Goal: Complete application form: Complete application form

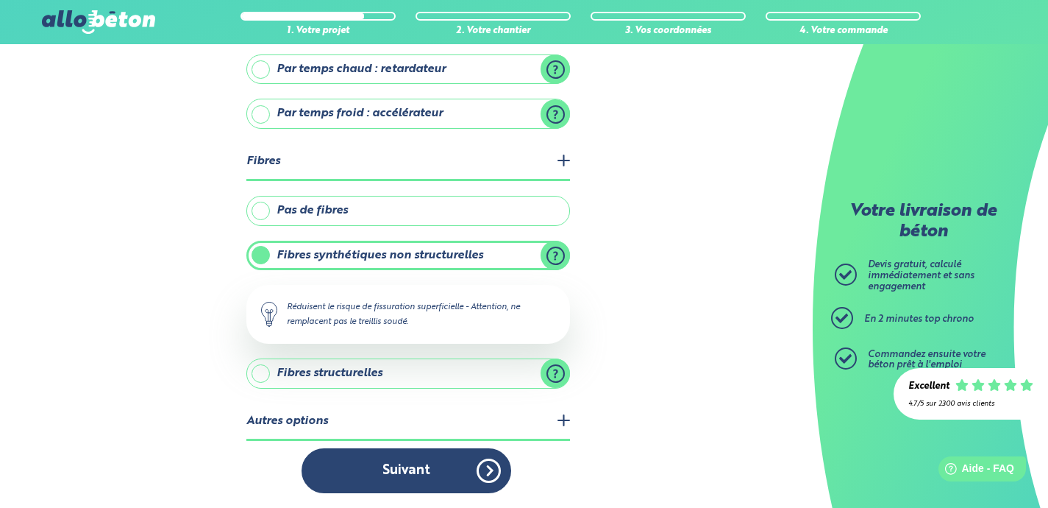
click at [399, 371] on label "Fibres structurelles" at bounding box center [408, 372] width 324 height 29
click at [0, 0] on input "Fibres structurelles" at bounding box center [0, 0] width 0 height 0
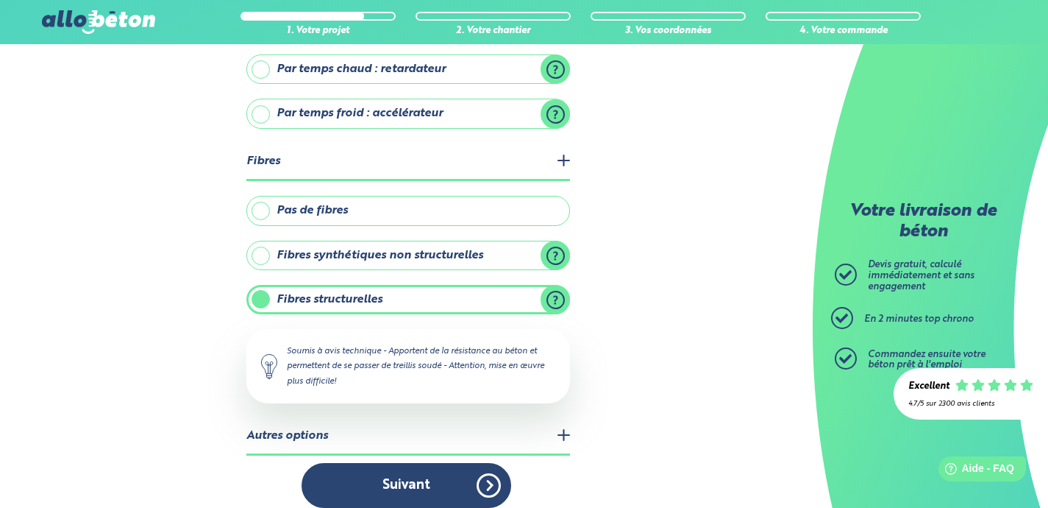
scroll to position [376, 0]
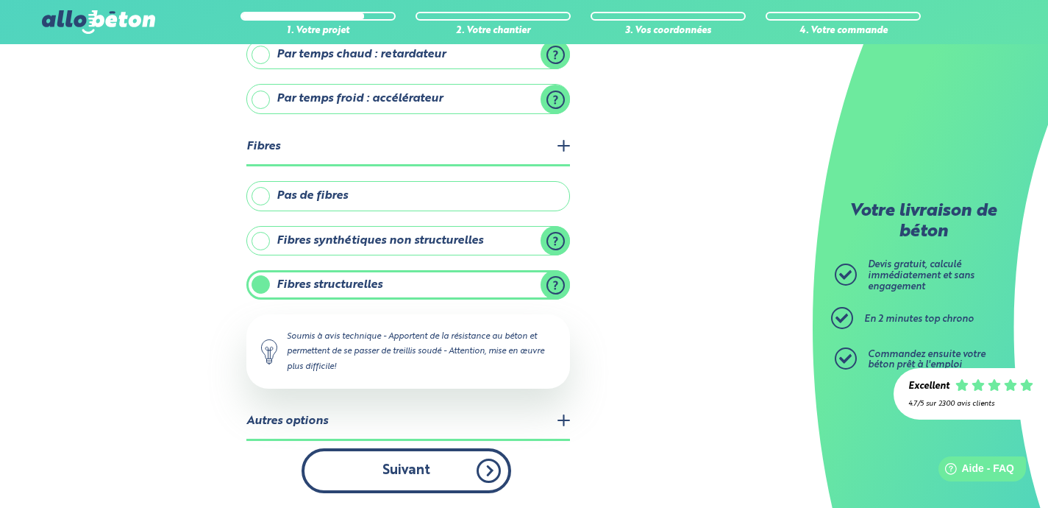
click at [442, 470] on button "Suivant" at bounding box center [407, 470] width 210 height 45
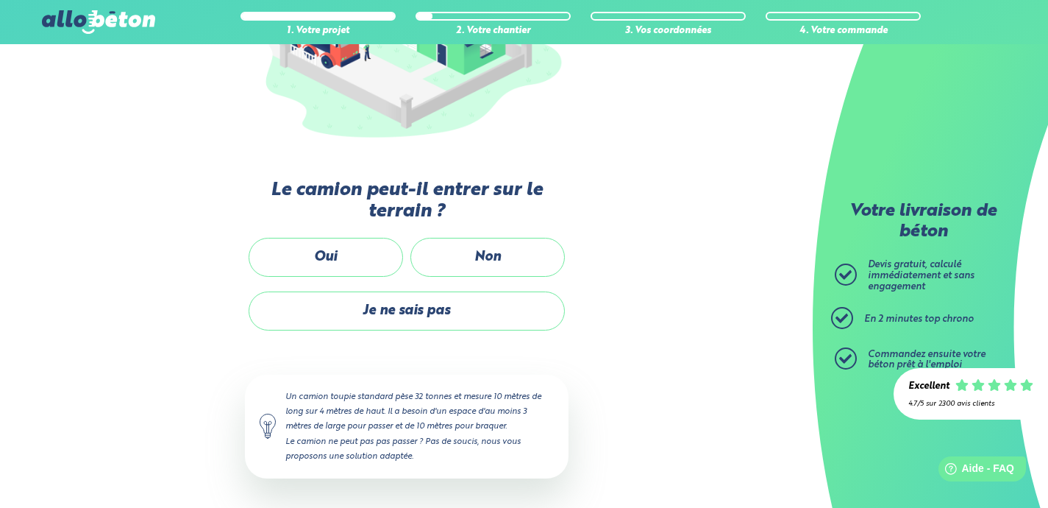
scroll to position [273, 0]
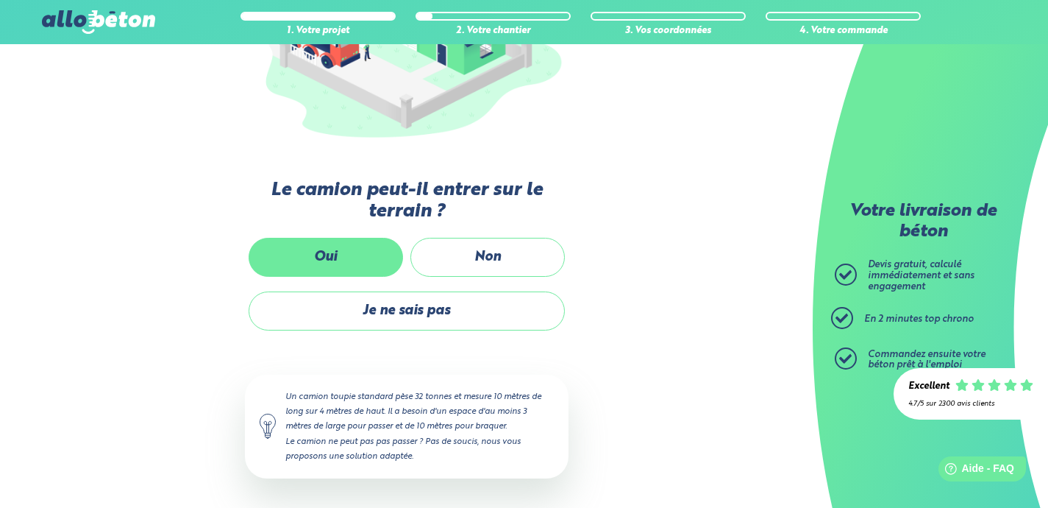
click at [324, 240] on label "Oui" at bounding box center [326, 257] width 154 height 39
click at [0, 0] on input "Oui" at bounding box center [0, 0] width 0 height 0
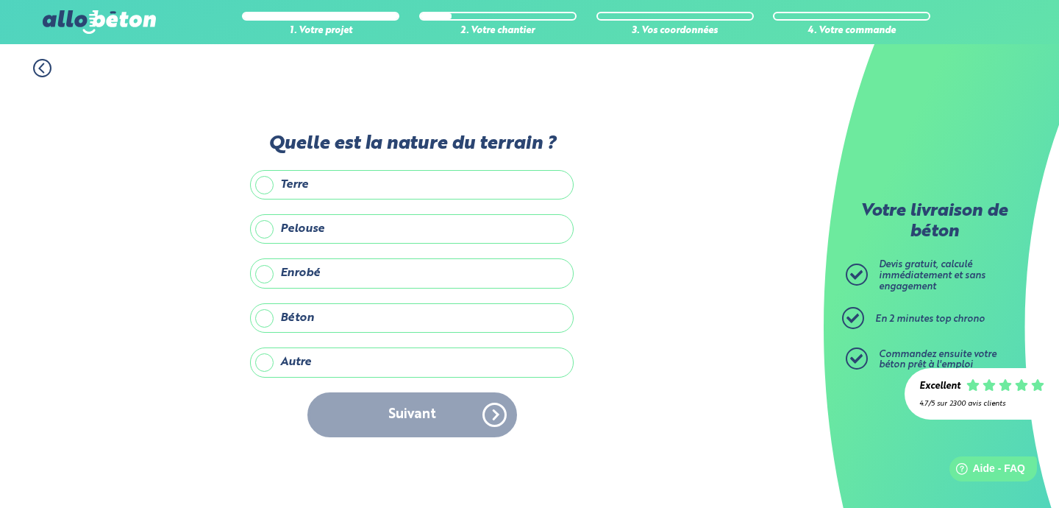
click at [355, 187] on label "Terre" at bounding box center [412, 184] width 324 height 29
click at [0, 0] on input "Terre" at bounding box center [0, 0] width 0 height 0
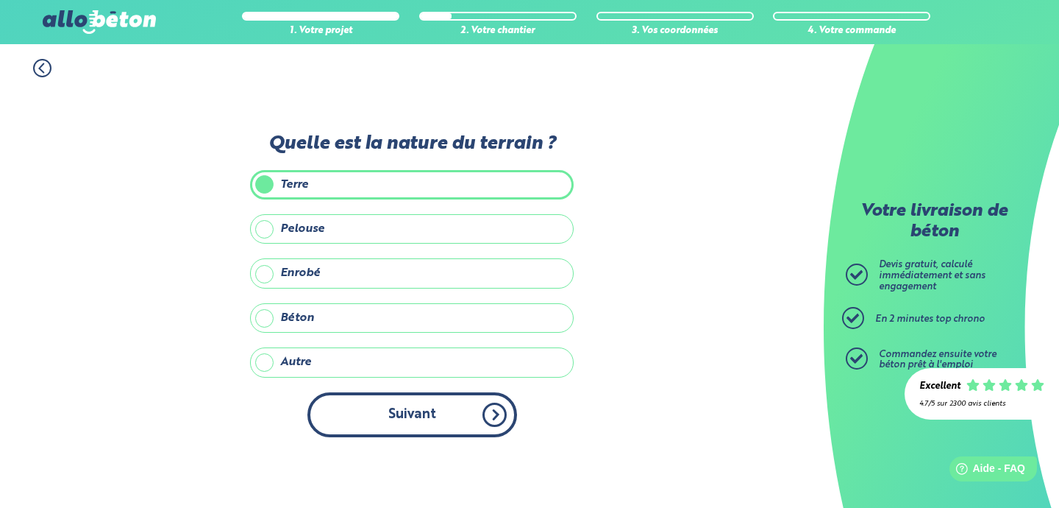
click at [385, 420] on button "Suivant" at bounding box center [412, 414] width 210 height 45
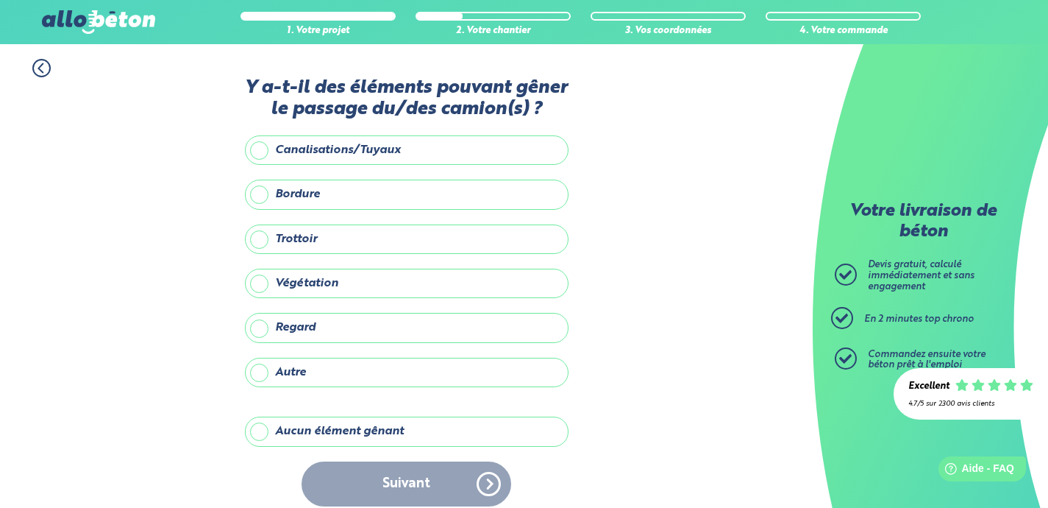
click at [320, 430] on label "Aucun élément gênant" at bounding box center [407, 430] width 324 height 29
click at [0, 0] on input "Aucun élément gênant" at bounding box center [0, 0] width 0 height 0
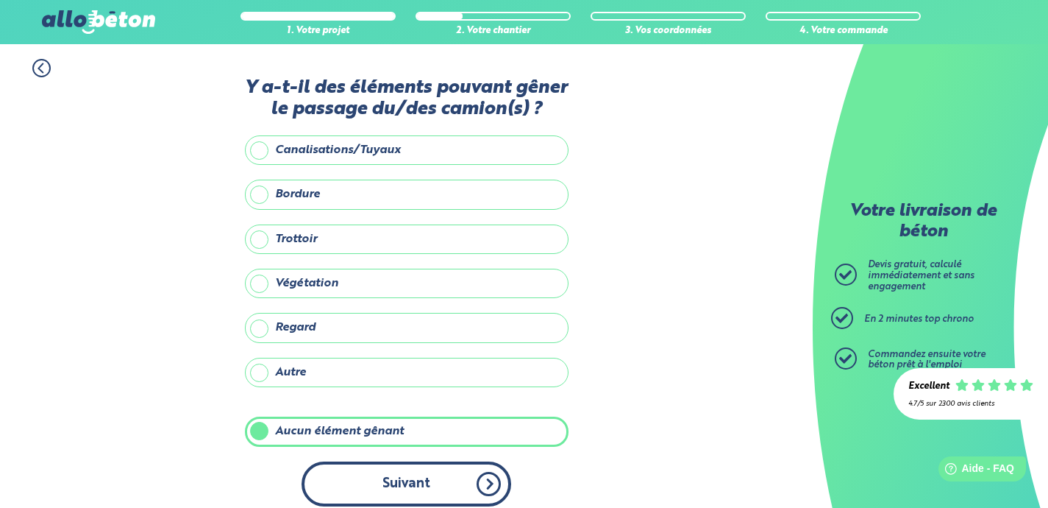
click at [411, 483] on button "Suivant" at bounding box center [407, 483] width 210 height 45
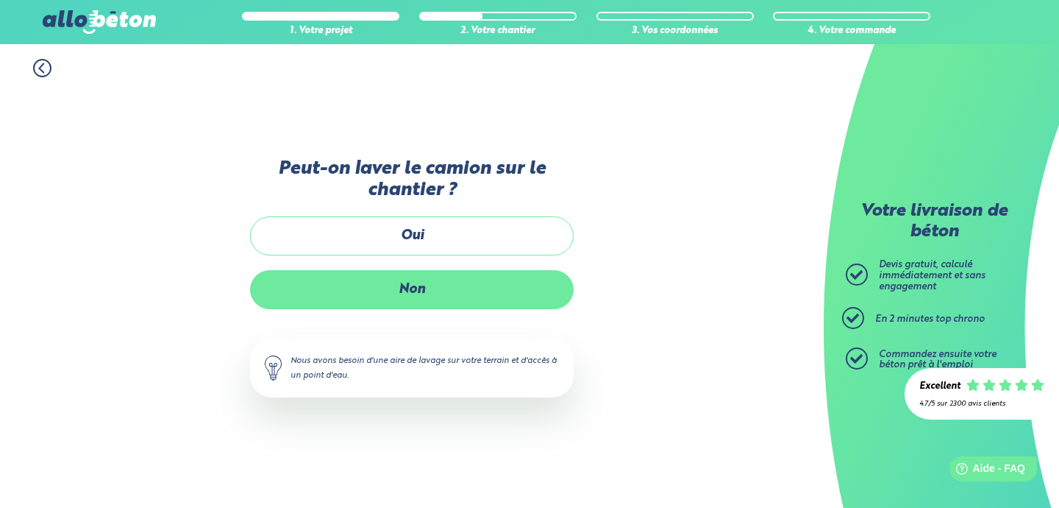
click at [453, 293] on label "Non" at bounding box center [412, 289] width 324 height 39
click at [0, 0] on input "Non" at bounding box center [0, 0] width 0 height 0
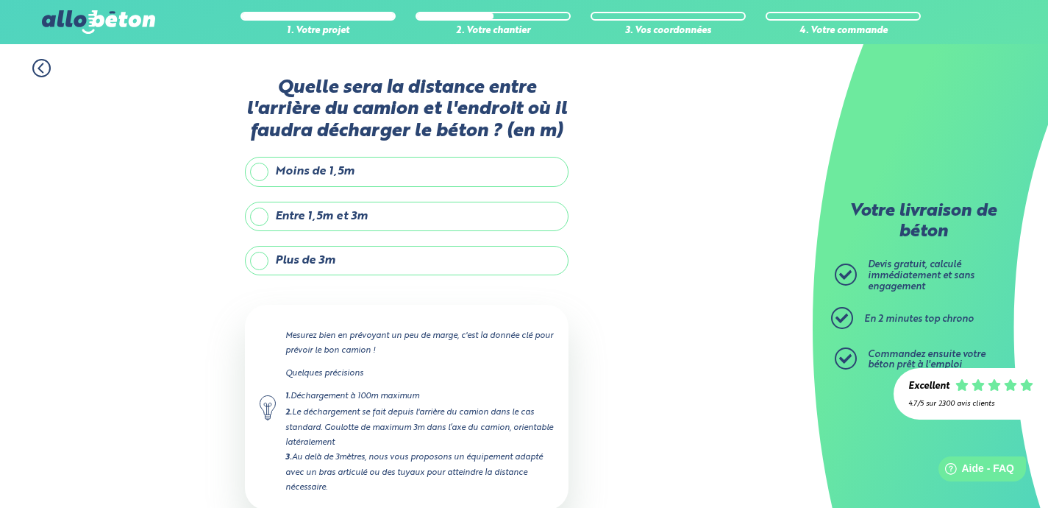
click at [388, 223] on label "Entre 1,5m et 3m" at bounding box center [407, 216] width 324 height 29
click at [0, 0] on input "Entre 1,5m et 3m" at bounding box center [0, 0] width 0 height 0
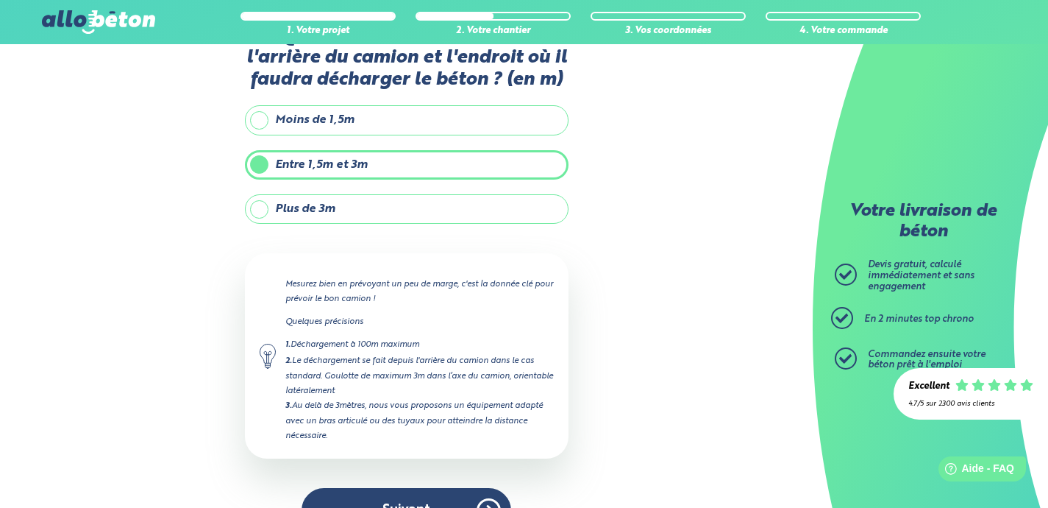
scroll to position [91, 0]
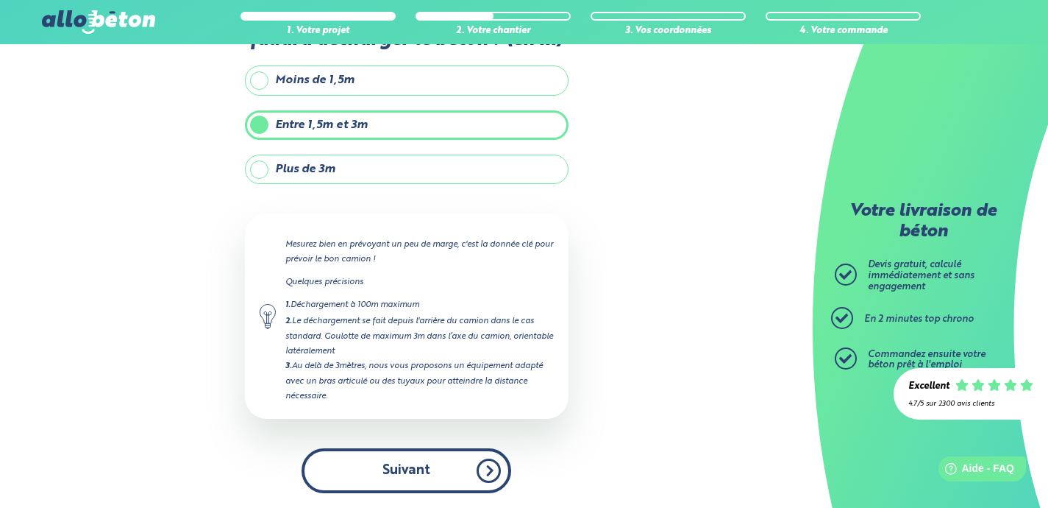
click at [430, 471] on button "Suivant" at bounding box center [407, 470] width 210 height 45
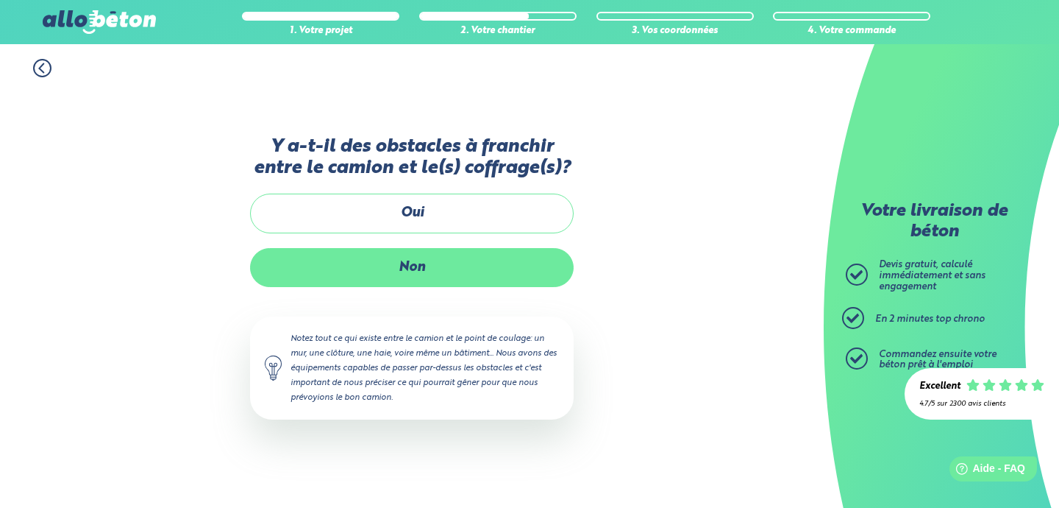
click at [405, 268] on label "Non" at bounding box center [412, 267] width 324 height 39
click at [0, 0] on input "Non" at bounding box center [0, 0] width 0 height 0
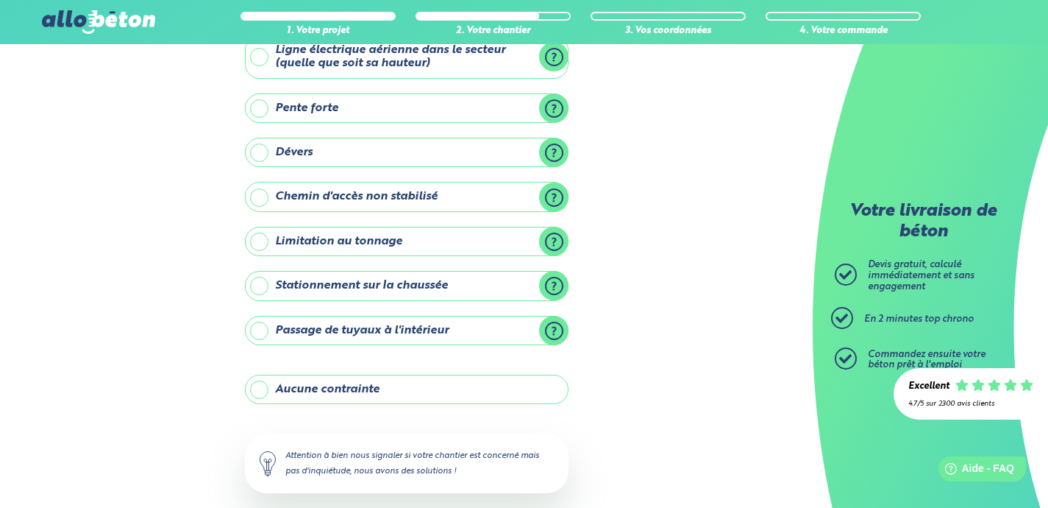
scroll to position [174, 0]
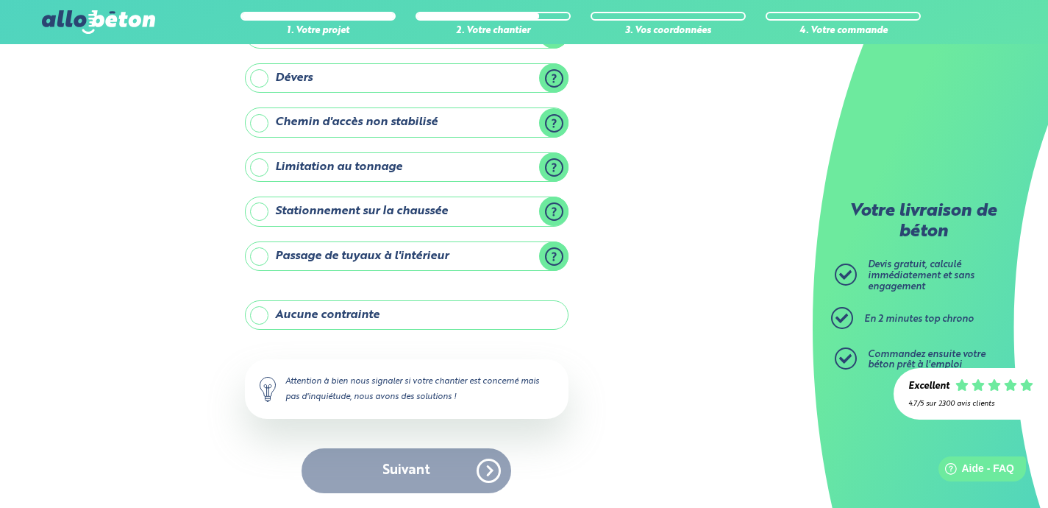
click at [392, 316] on label "Aucune contrainte" at bounding box center [407, 314] width 324 height 29
click at [0, 0] on input "Aucune contrainte" at bounding box center [0, 0] width 0 height 0
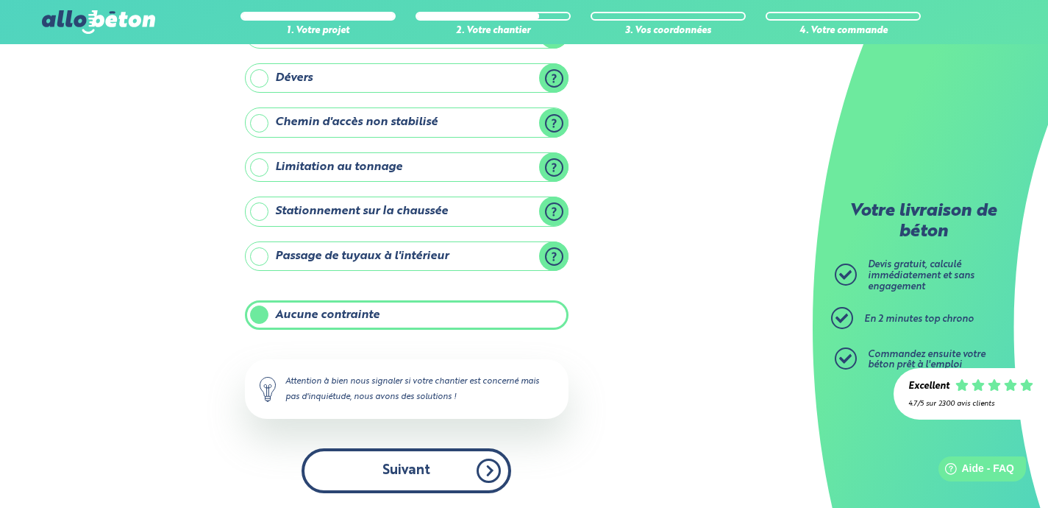
click at [403, 474] on button "Suivant" at bounding box center [407, 470] width 210 height 45
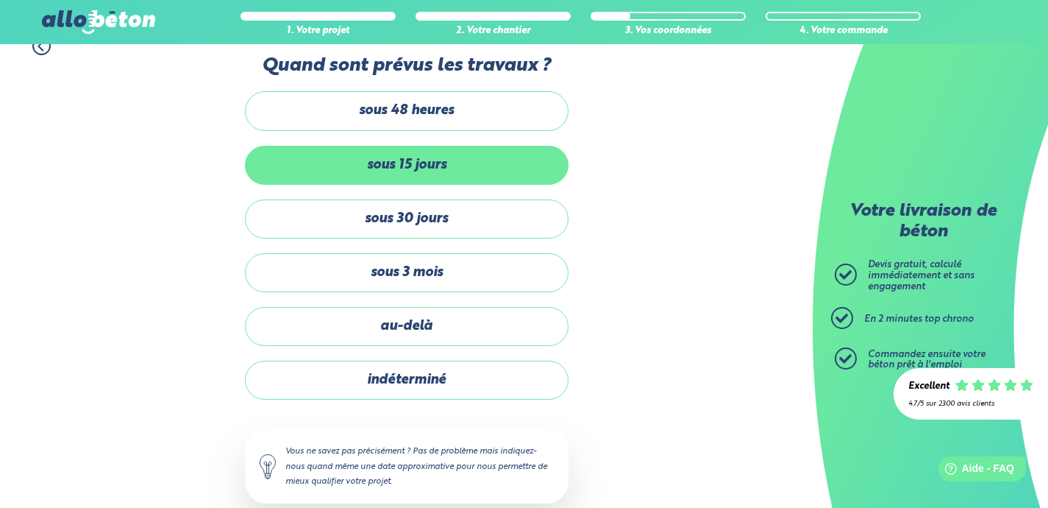
scroll to position [21, 0]
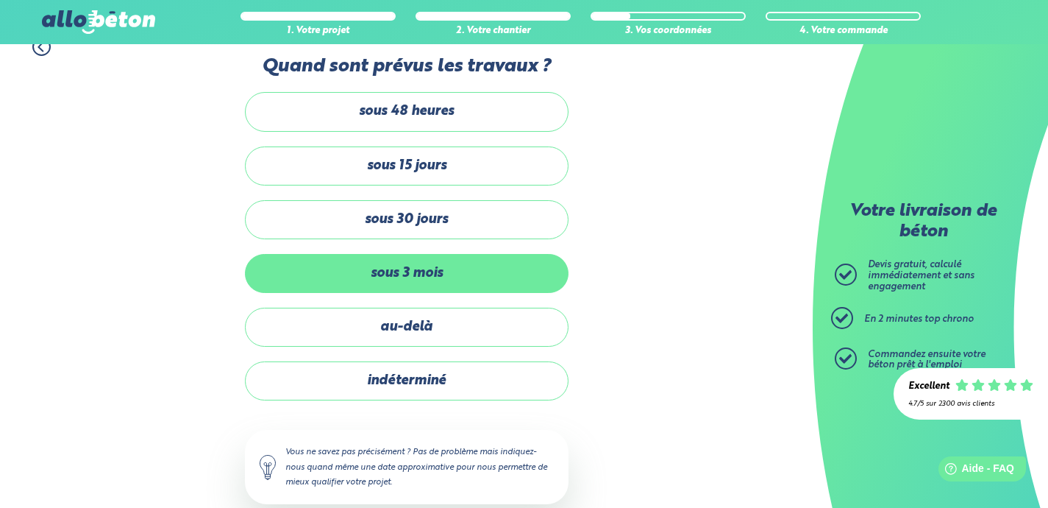
click at [419, 265] on label "sous 3 mois" at bounding box center [407, 273] width 324 height 39
click at [0, 0] on input "sous 3 mois" at bounding box center [0, 0] width 0 height 0
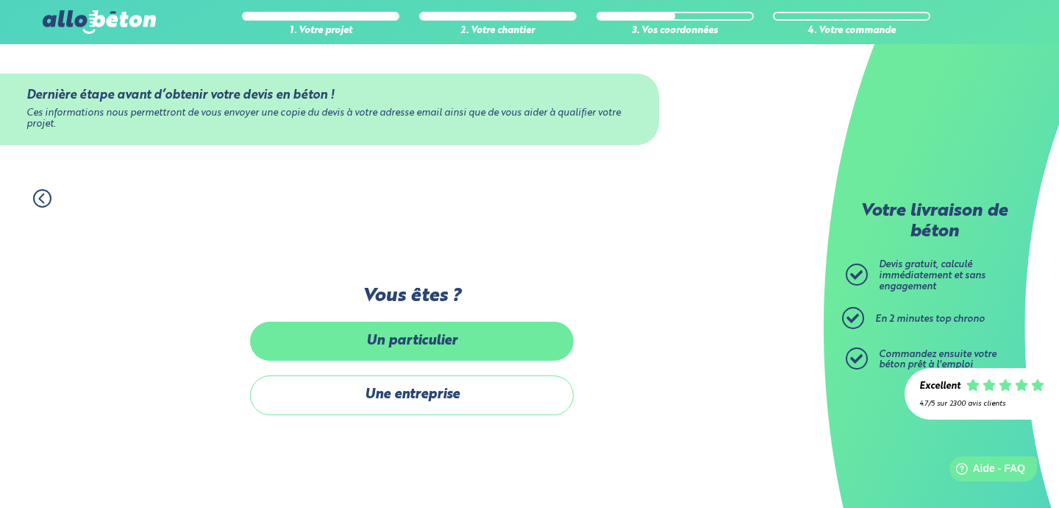
click at [458, 351] on label "Un particulier" at bounding box center [412, 340] width 324 height 39
click at [0, 0] on input "Un particulier" at bounding box center [0, 0] width 0 height 0
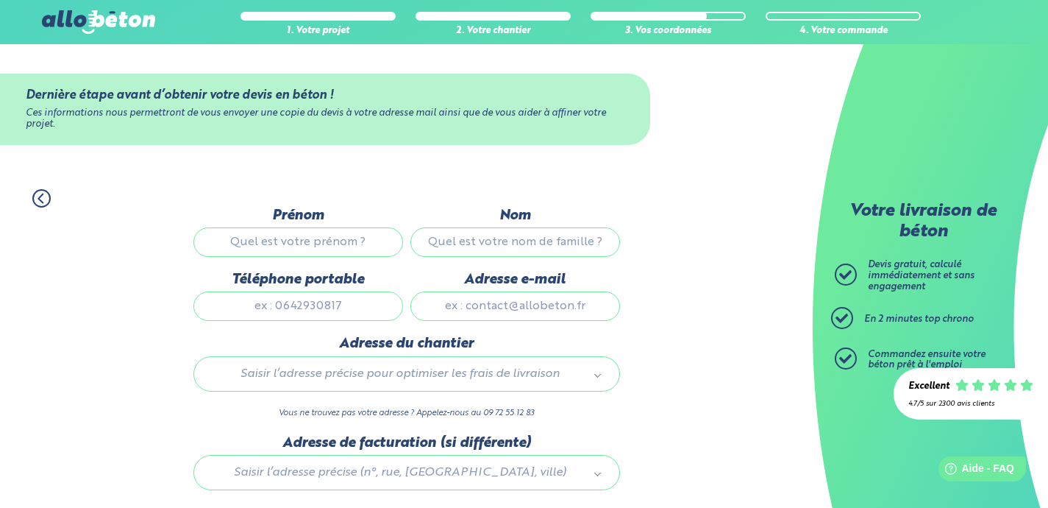
click at [367, 246] on input "Prénom" at bounding box center [298, 241] width 210 height 29
type input "[PERSON_NAME]"
type input "COZIC"
type input "0612684656"
type input "[PERSON_NAME][EMAIL_ADDRESS][DOMAIN_NAME]"
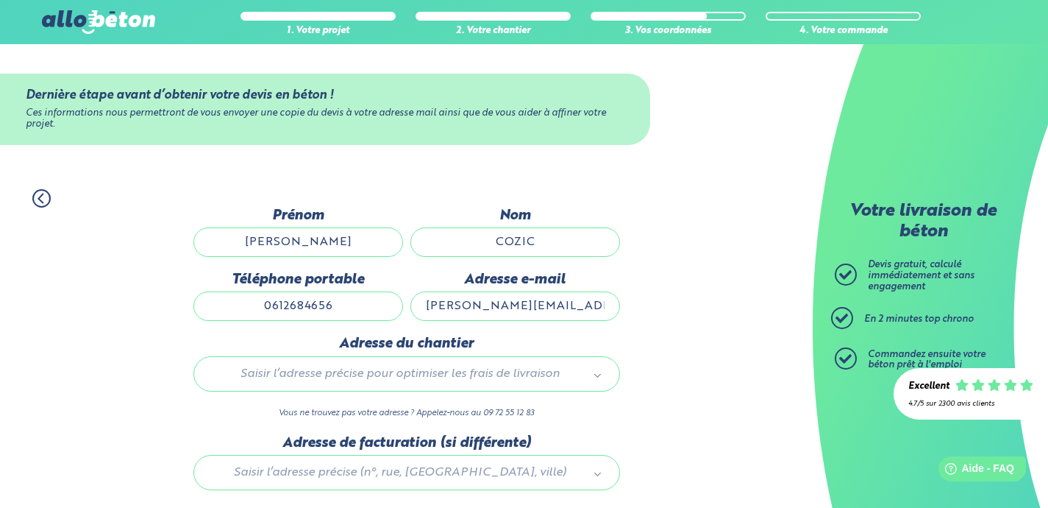
type input "[STREET_ADDRESS]"
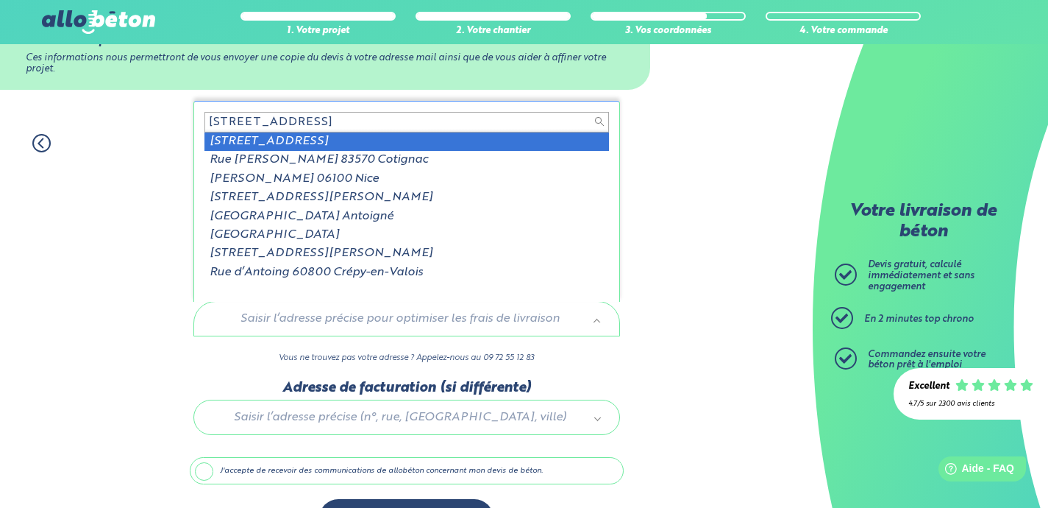
click at [286, 118] on input "[STREET_ADDRESS]" at bounding box center [407, 122] width 405 height 21
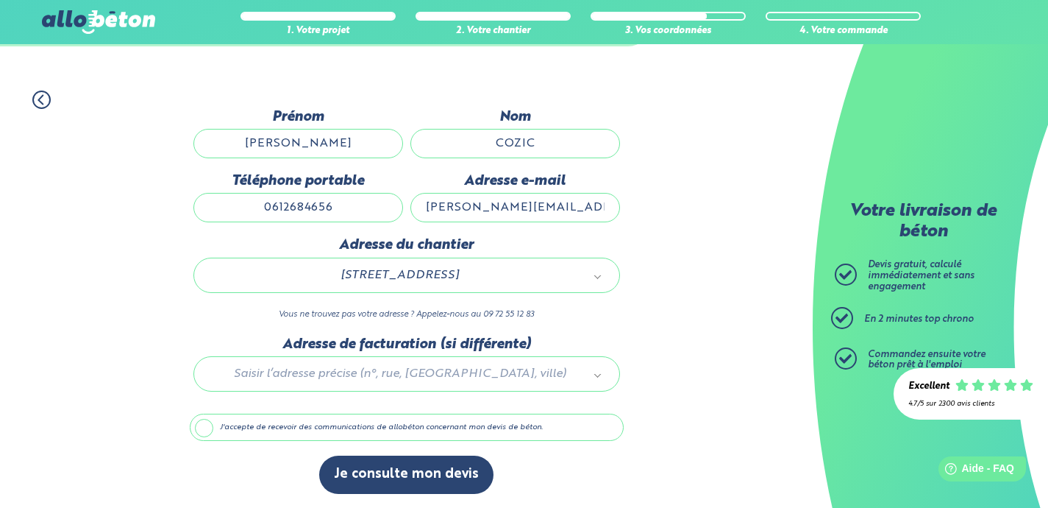
scroll to position [99, 0]
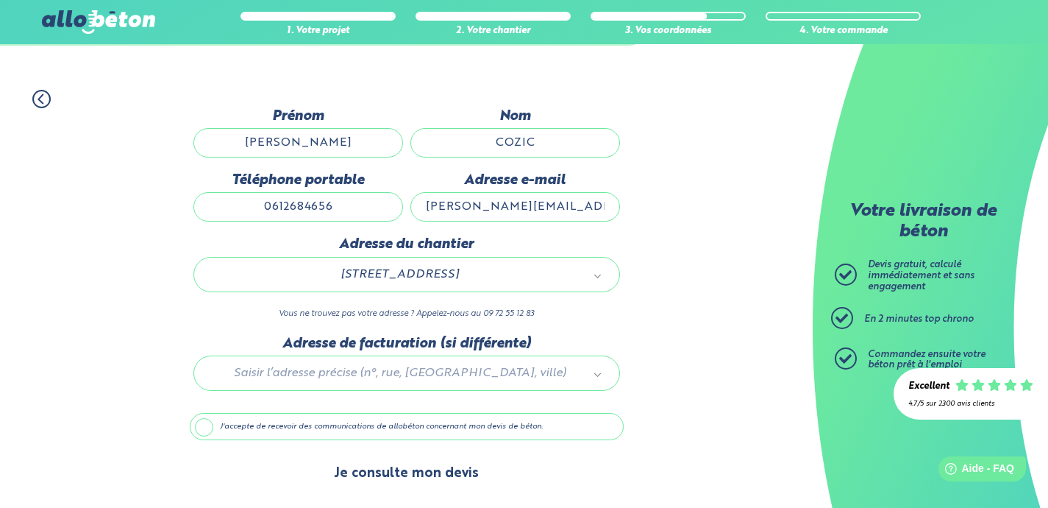
click at [426, 471] on button "Je consulte mon devis" at bounding box center [406, 474] width 174 height 38
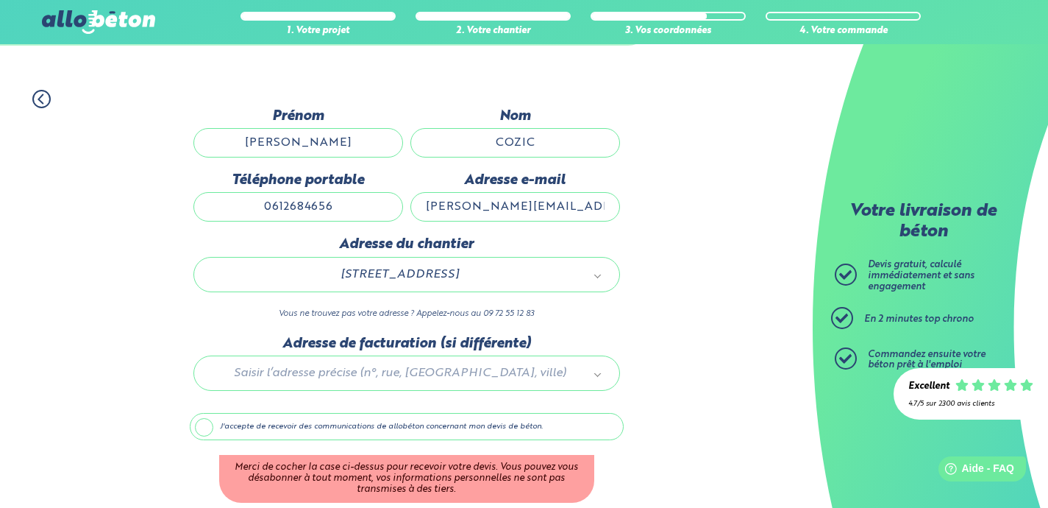
click at [263, 433] on label "J'accepte de recevoir des communications de allobéton concernant mon devis de b…" at bounding box center [407, 427] width 434 height 28
click at [0, 0] on input "J'accepte de recevoir des communications de allobéton concernant mon devis de b…" at bounding box center [0, 0] width 0 height 0
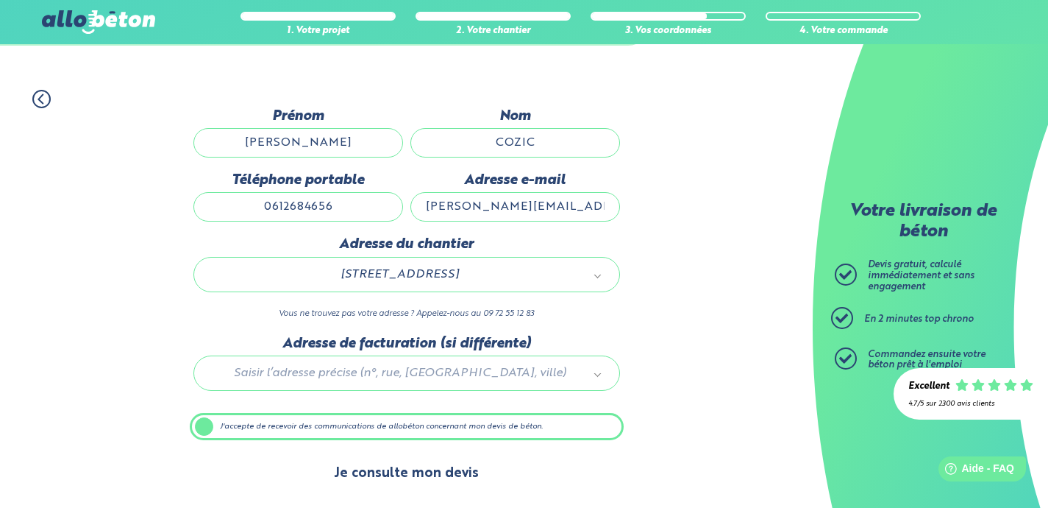
click at [374, 476] on button "Je consulte mon devis" at bounding box center [406, 474] width 174 height 38
